Goal: Complete application form

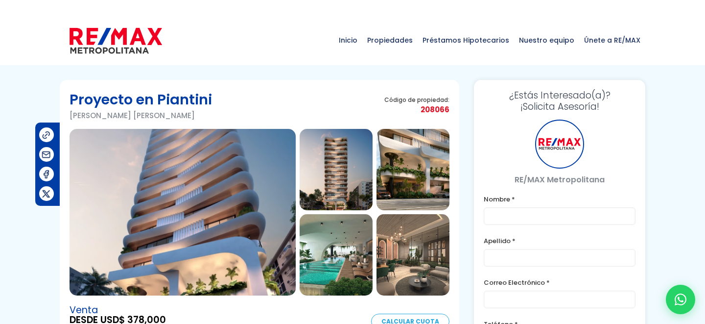
type input "Franklin"
type input "Marte"
type input "[PERSON_NAME][EMAIL_ADDRESS][PERSON_NAME][DOMAIN_NAME]"
type input "[PHONE_NUMBER]"
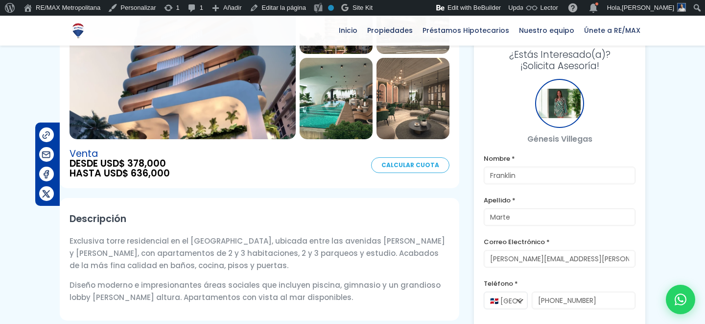
scroll to position [205, 0]
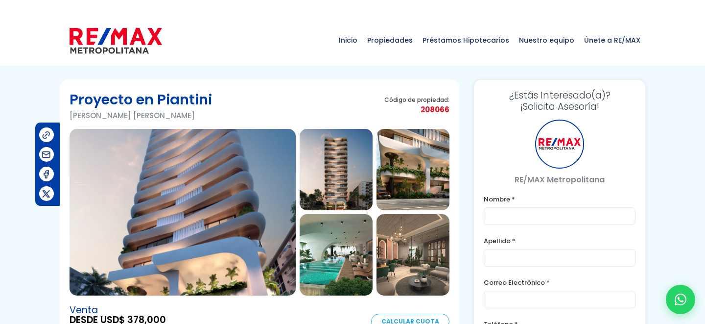
type input "Franklin"
type input "Marte"
type input "[PERSON_NAME][EMAIL_ADDRESS][PERSON_NAME][DOMAIN_NAME]"
type input "[PHONE_NUMBER]"
